Goal: Communication & Community: Connect with others

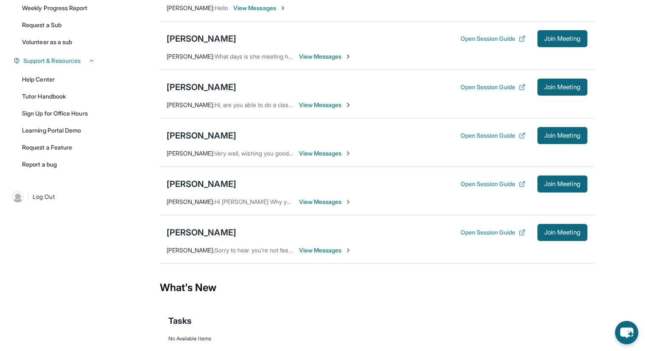
scroll to position [160, 0]
click at [336, 199] on span "View Messages" at bounding box center [325, 201] width 53 height 8
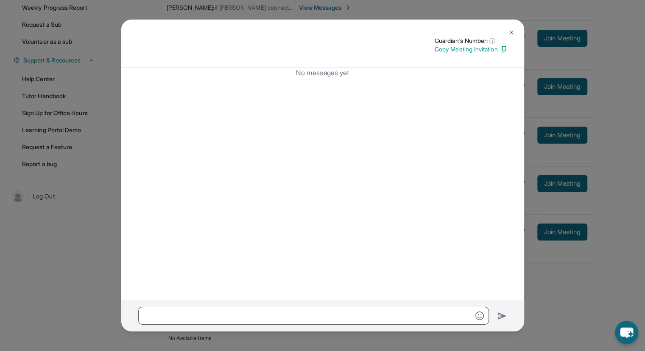
click at [515, 31] on button at bounding box center [511, 32] width 17 height 17
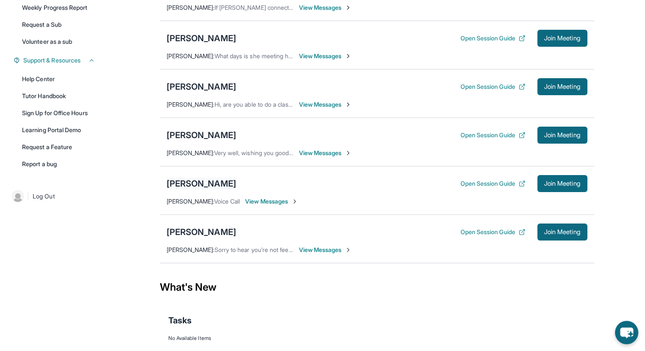
click at [199, 182] on div "[PERSON_NAME]" at bounding box center [202, 183] width 70 height 12
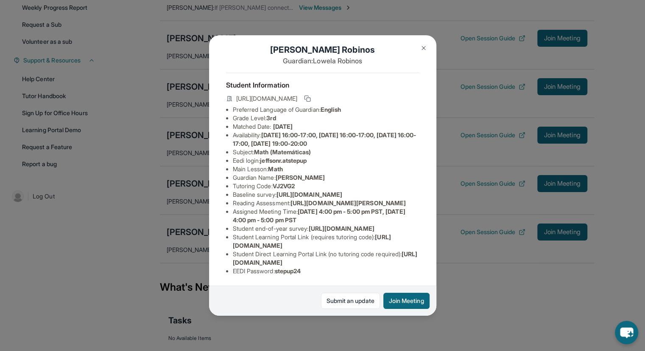
scroll to position [56, 3]
click at [422, 46] on img at bounding box center [424, 48] width 7 height 7
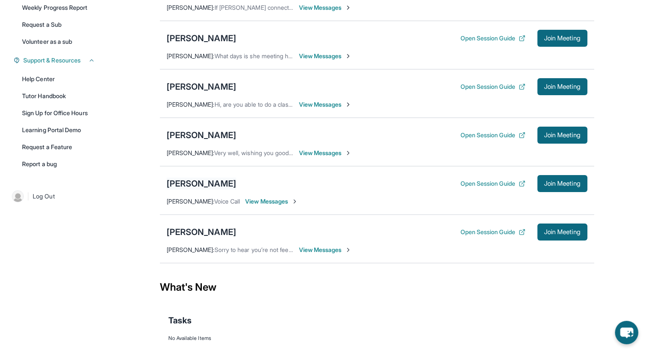
click at [203, 182] on div "[PERSON_NAME]" at bounding box center [202, 183] width 70 height 12
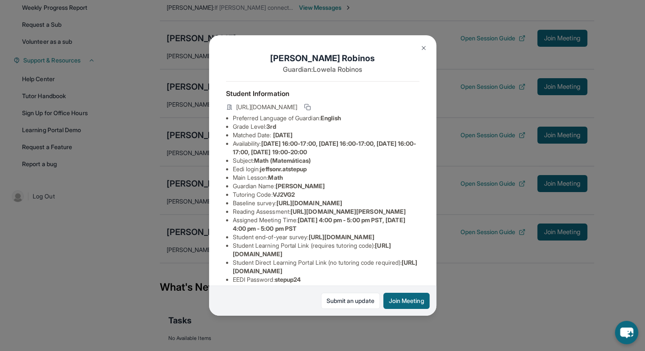
click at [422, 50] on img at bounding box center [424, 48] width 7 height 7
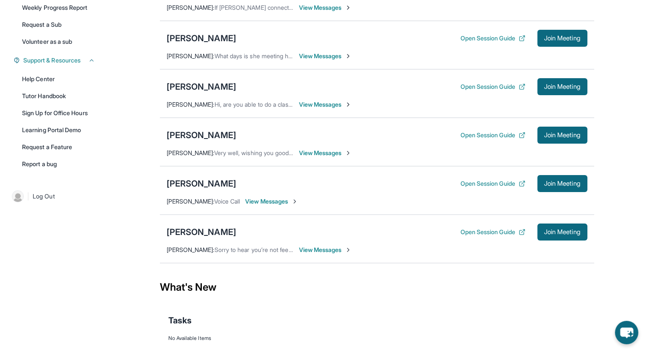
click at [278, 202] on span "View Messages" at bounding box center [271, 201] width 53 height 8
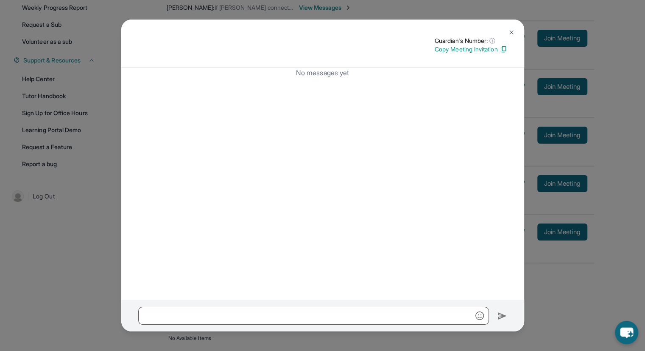
click at [510, 35] on img at bounding box center [511, 32] width 7 height 7
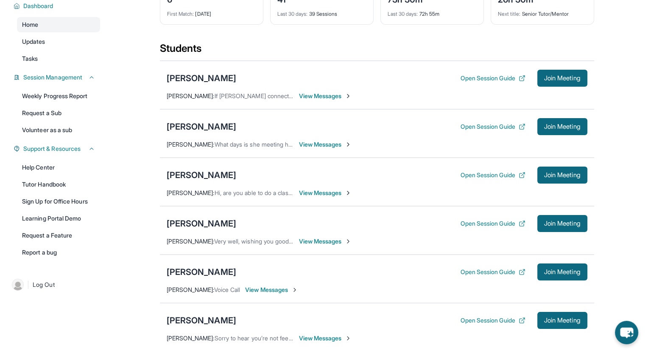
scroll to position [71, 0]
click at [182, 270] on div "[PERSON_NAME]" at bounding box center [202, 272] width 70 height 12
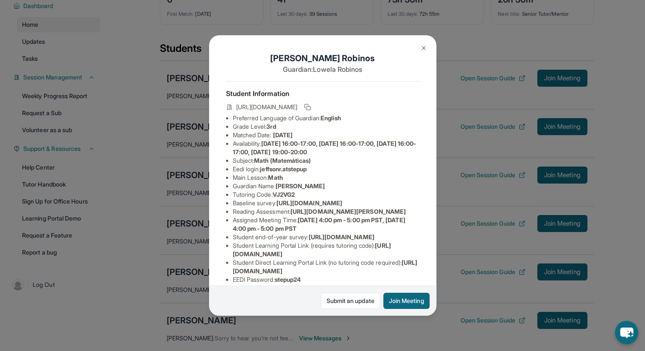
scroll to position [98, 0]
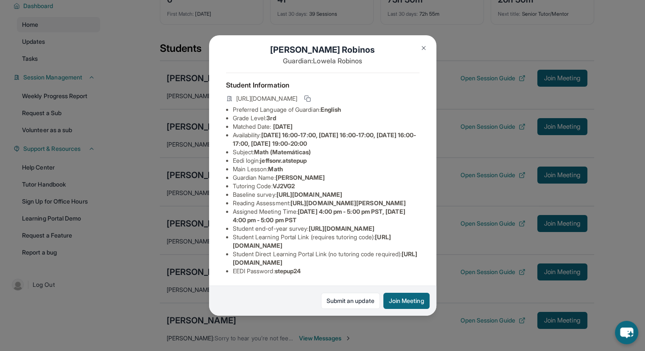
click at [424, 49] on img at bounding box center [424, 48] width 7 height 7
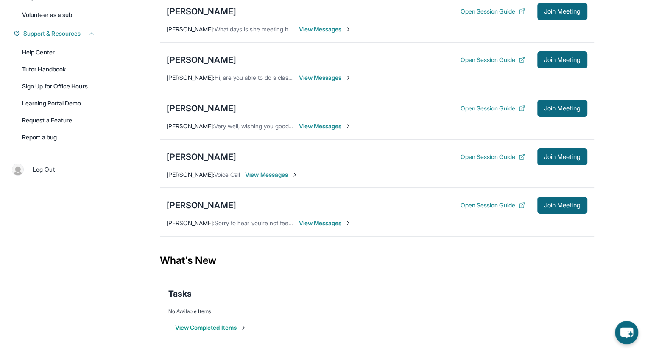
scroll to position [0, 0]
